Goal: Check status: Check status

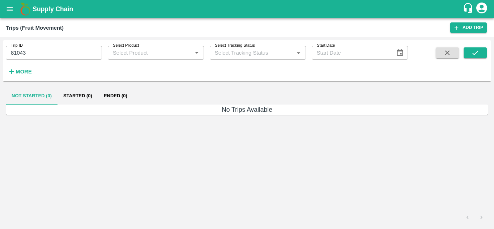
type input "Ongoing"
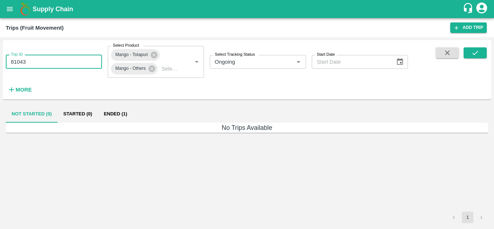
click at [42, 63] on input "81043" at bounding box center [54, 62] width 96 height 14
type input "8"
paste input "text"
type input "87075"
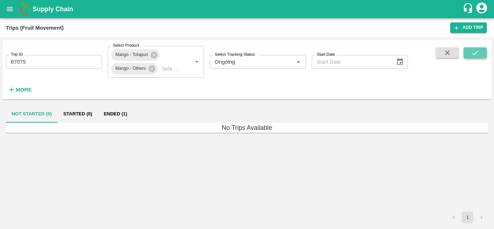
click at [477, 52] on icon "submit" at bounding box center [475, 53] width 8 height 8
click at [89, 113] on button "Started (1)" at bounding box center [78, 113] width 41 height 17
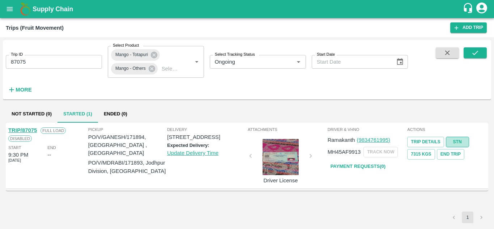
click at [455, 140] on link "STN" at bounding box center [457, 142] width 23 height 10
